Goal: Transaction & Acquisition: Book appointment/travel/reservation

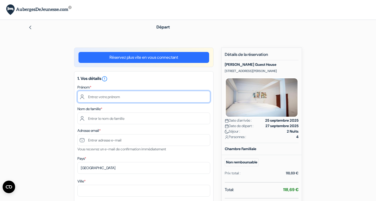
click at [111, 99] on input "text" at bounding box center [144, 97] width 133 height 12
type input "Mourad"
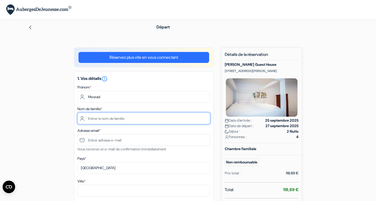
type input "Mabrouki"
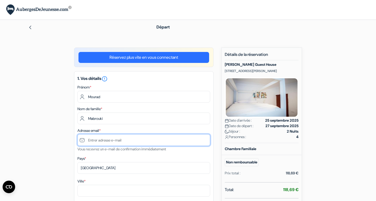
type input "[EMAIL_ADDRESS][DOMAIN_NAME]"
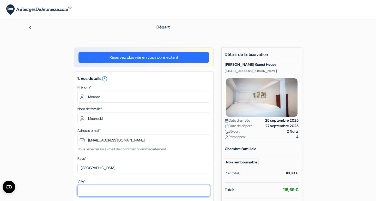
type input "[GEOGRAPHIC_DATA]"
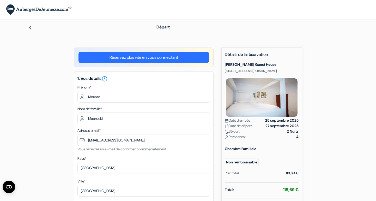
type input "[STREET_ADDRESS]"
type input "67100"
type input "0777691839"
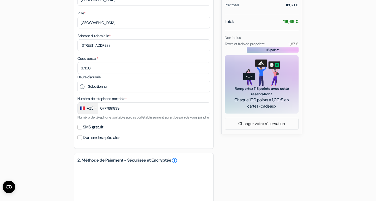
scroll to position [168, 0]
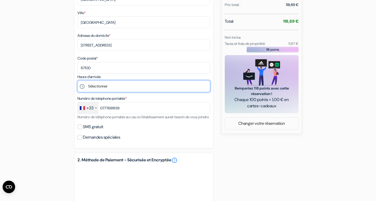
click at [94, 88] on select "Sélectionner 14:00 15:00 16:00 17:00 18:00" at bounding box center [144, 86] width 133 height 12
select select "14"
click at [78, 81] on select "Sélectionner 14:00 15:00 16:00 17:00 18:00" at bounding box center [144, 86] width 133 height 12
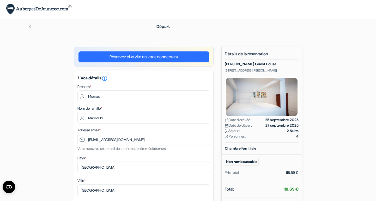
scroll to position [0, 0]
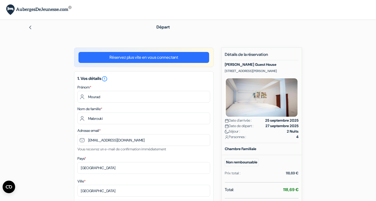
click at [32, 26] on img at bounding box center [30, 27] width 4 height 4
click at [150, 57] on link "Réservez plus vite en vous connectant" at bounding box center [144, 57] width 131 height 11
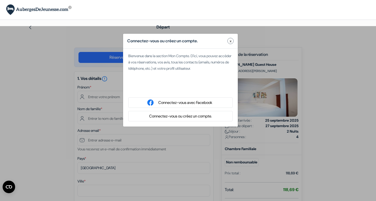
click at [191, 117] on button "Connectez-vous ou créez un compte." at bounding box center [181, 116] width 66 height 7
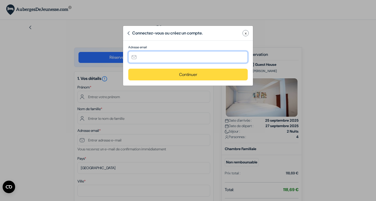
click at [146, 60] on input "text" at bounding box center [188, 57] width 120 height 12
type input "[EMAIL_ADDRESS][DOMAIN_NAME]"
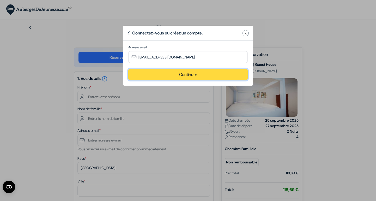
click at [181, 74] on button "Continuer" at bounding box center [188, 75] width 120 height 12
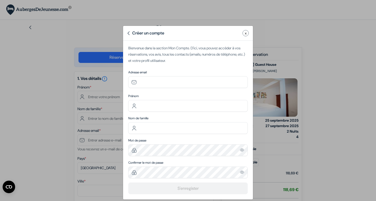
type input "[EMAIL_ADDRESS][DOMAIN_NAME]"
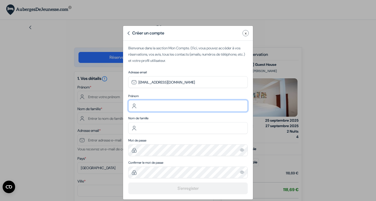
click at [176, 105] on input "text" at bounding box center [188, 106] width 120 height 12
type input "Mourad"
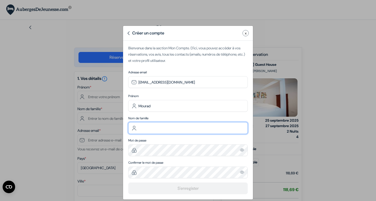
type input "Mabrouki"
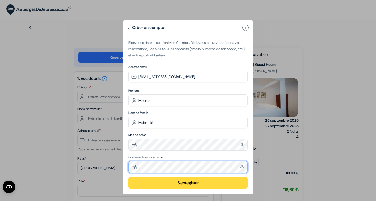
scroll to position [6, 0]
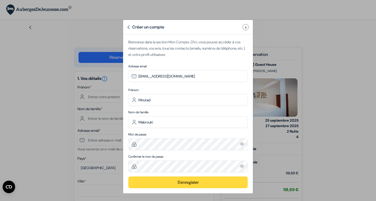
click at [195, 188] on button "S'enregister" at bounding box center [188, 182] width 120 height 12
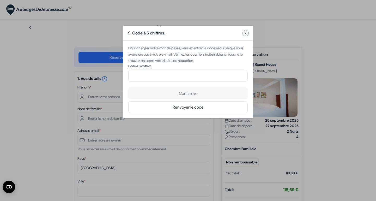
click at [188, 74] on div "Code à 6 chiffres." at bounding box center [188, 76] width 120 height 24
click at [186, 80] on input "number" at bounding box center [188, 76] width 120 height 12
paste input "944588"
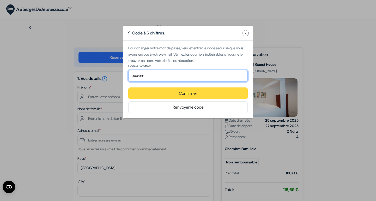
type input "944588"
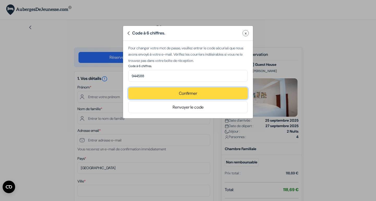
click at [193, 92] on button "Confirmer" at bounding box center [188, 93] width 120 height 12
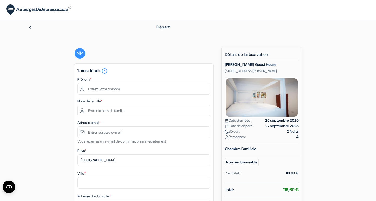
click at [31, 27] on img at bounding box center [30, 27] width 4 height 4
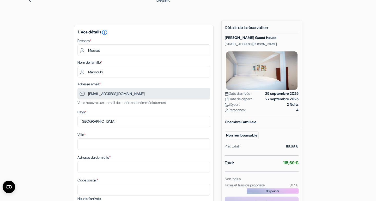
scroll to position [98, 0]
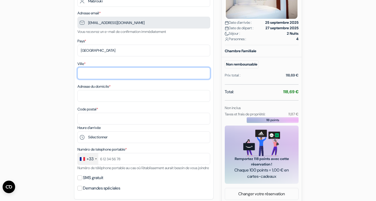
click at [119, 75] on input "Ville *" at bounding box center [144, 73] width 133 height 12
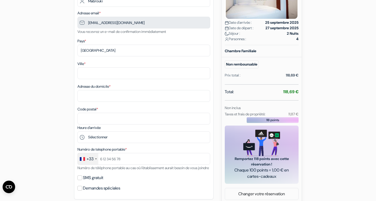
click at [67, 85] on div "add_box [PERSON_NAME][GEOGRAPHIC_DATA] [STREET_ADDRESS][PERSON_NAME] Détails de…" at bounding box center [188, 149] width 344 height 399
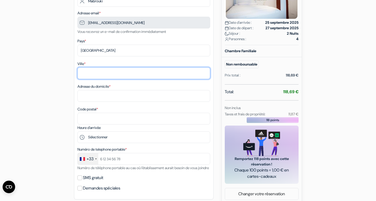
click at [108, 75] on input "Ville *" at bounding box center [144, 73] width 133 height 12
type input "[GEOGRAPHIC_DATA]"
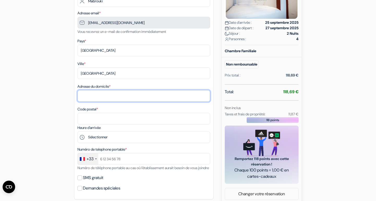
type input "[STREET_ADDRESS]"
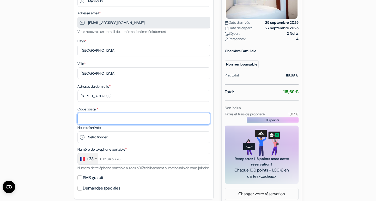
type input "67100"
type input "0777691839"
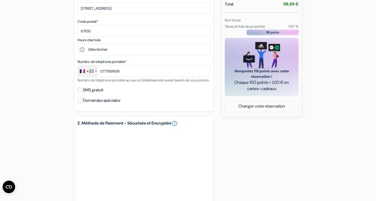
scroll to position [185, 0]
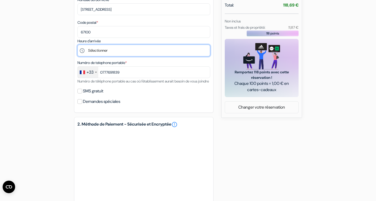
click at [96, 48] on select "Sélectionner 14:00 15:00 16:00 17:00 18:00" at bounding box center [144, 51] width 133 height 12
select select "14"
click at [78, 45] on select "Sélectionner 14:00 15:00 16:00 17:00 18:00" at bounding box center [144, 51] width 133 height 12
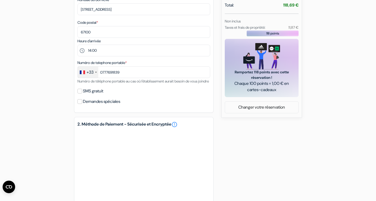
click at [283, 145] on div "add_box [PERSON_NAME][GEOGRAPHIC_DATA] [STREET_ADDRESS][PERSON_NAME] Détails de…" at bounding box center [188, 62] width 344 height 399
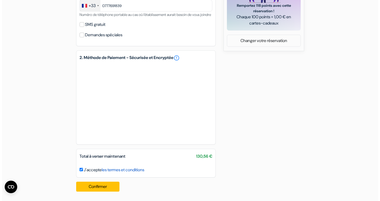
scroll to position [259, 0]
click at [119, 171] on link "les termes et conditions" at bounding box center [121, 169] width 43 height 5
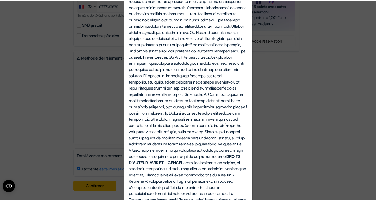
scroll to position [1059, 0]
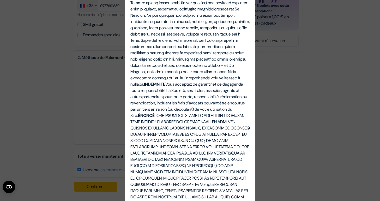
click at [38, 88] on div "Termes et Conditions Termes et conditions pour les services fournis sur notre s…" at bounding box center [190, 100] width 380 height 201
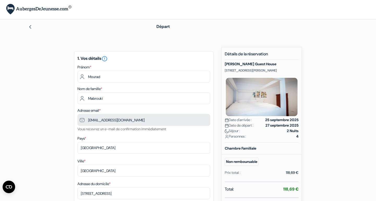
scroll to position [1, 0]
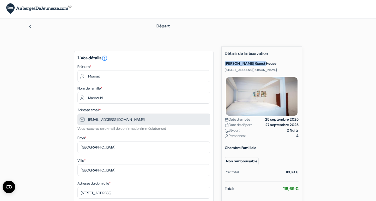
drag, startPoint x: 265, startPoint y: 61, endPoint x: 222, endPoint y: 63, distance: 42.8
click at [222, 63] on div "Nouvelle Réservation Détails de la réservation [PERSON_NAME][GEOGRAPHIC_DATA] […" at bounding box center [262, 173] width 81 height 255
copy h5 "[PERSON_NAME] Guest House"
click at [32, 27] on img at bounding box center [30, 26] width 4 height 4
